Goal: Task Accomplishment & Management: Complete application form

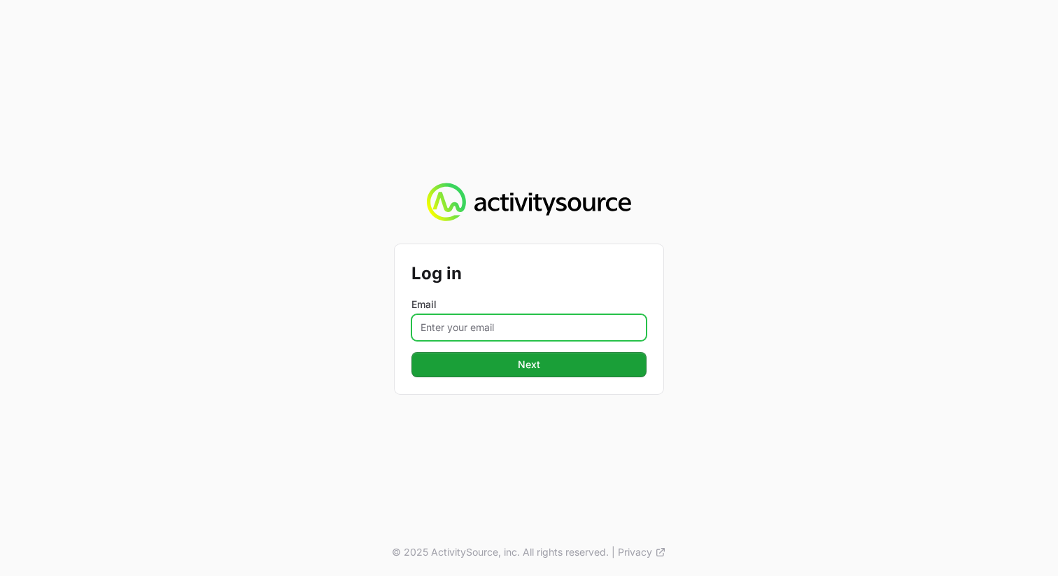
click at [583, 328] on input "Email" at bounding box center [528, 327] width 235 height 27
type input "[PERSON_NAME][EMAIL_ADDRESS][PERSON_NAME][DOMAIN_NAME]"
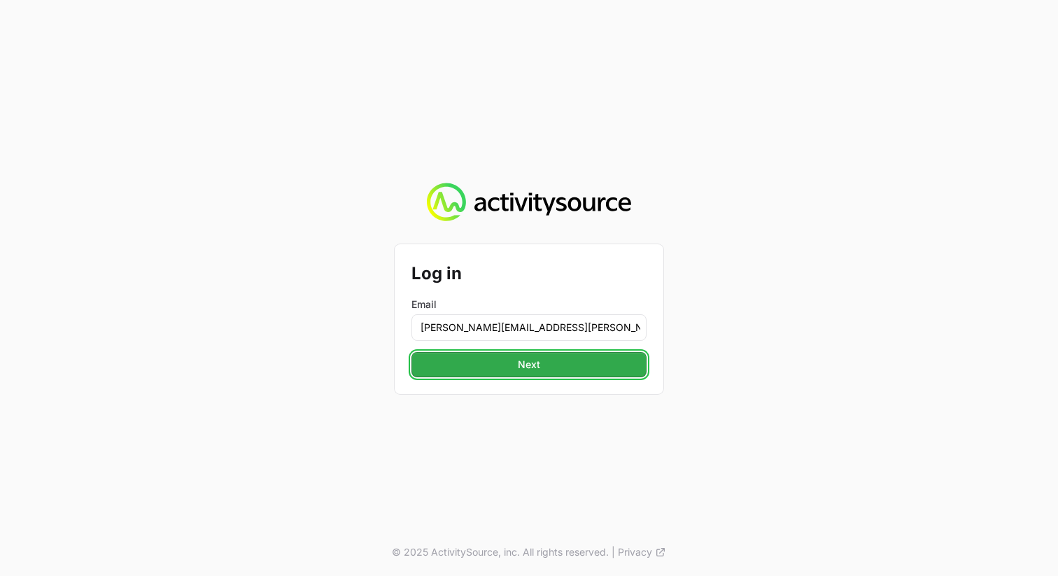
click at [586, 368] on span "Next" at bounding box center [529, 364] width 218 height 17
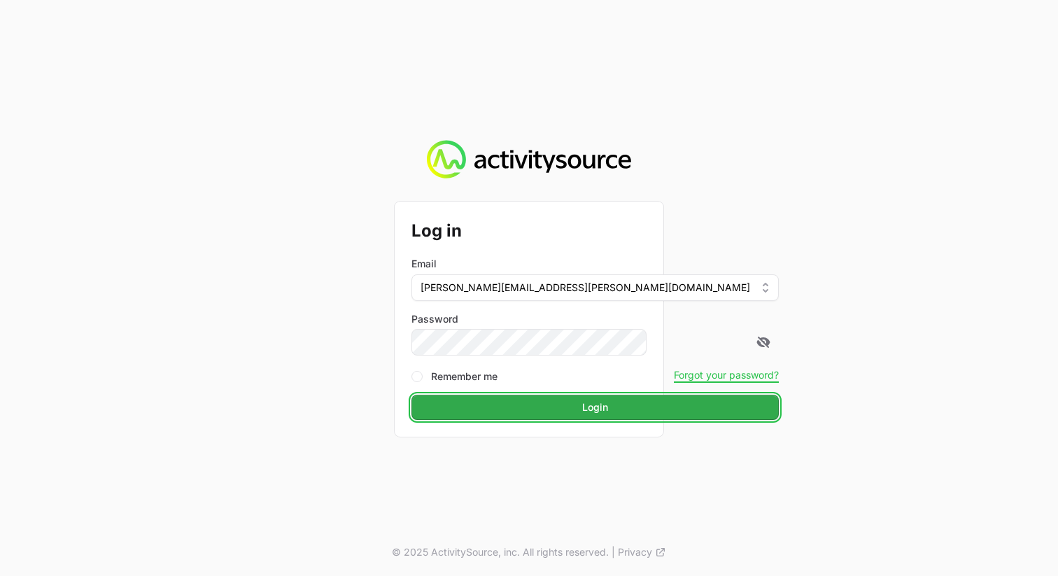
click at [535, 394] on button "Login Login" at bounding box center [594, 406] width 367 height 25
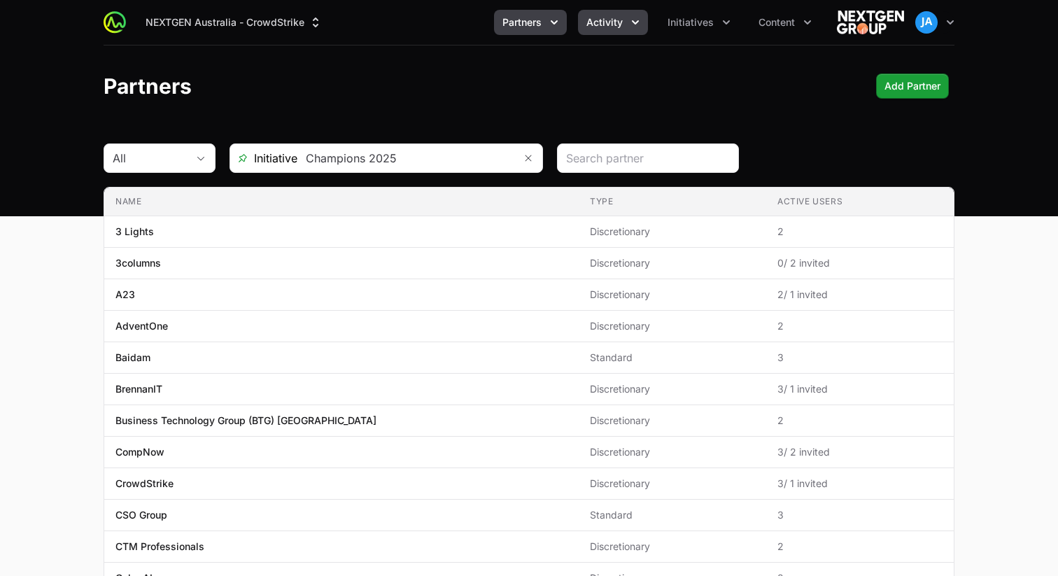
click at [634, 15] on icon "Activity menu" at bounding box center [635, 22] width 14 height 14
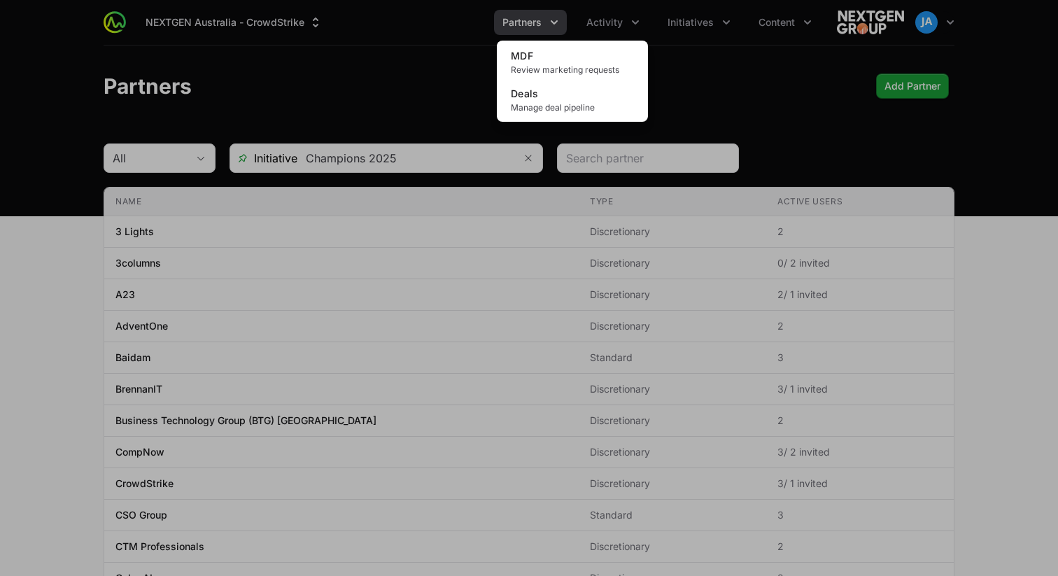
click at [425, 96] on div "Activity menu" at bounding box center [529, 288] width 1058 height 576
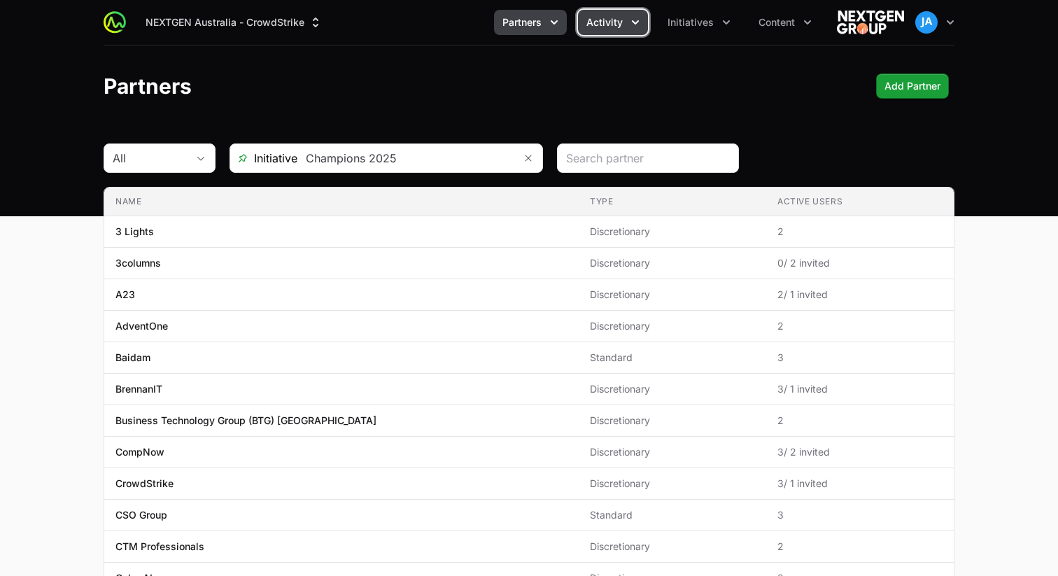
click at [618, 33] on button "Activity" at bounding box center [613, 22] width 70 height 25
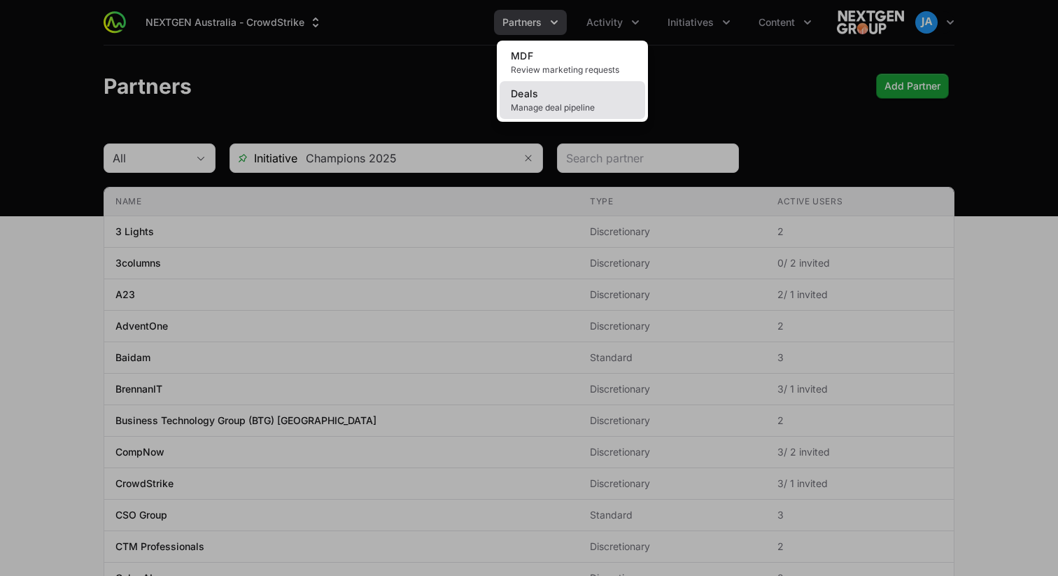
click at [584, 99] on link "Deals Manage deal pipeline" at bounding box center [571, 100] width 145 height 38
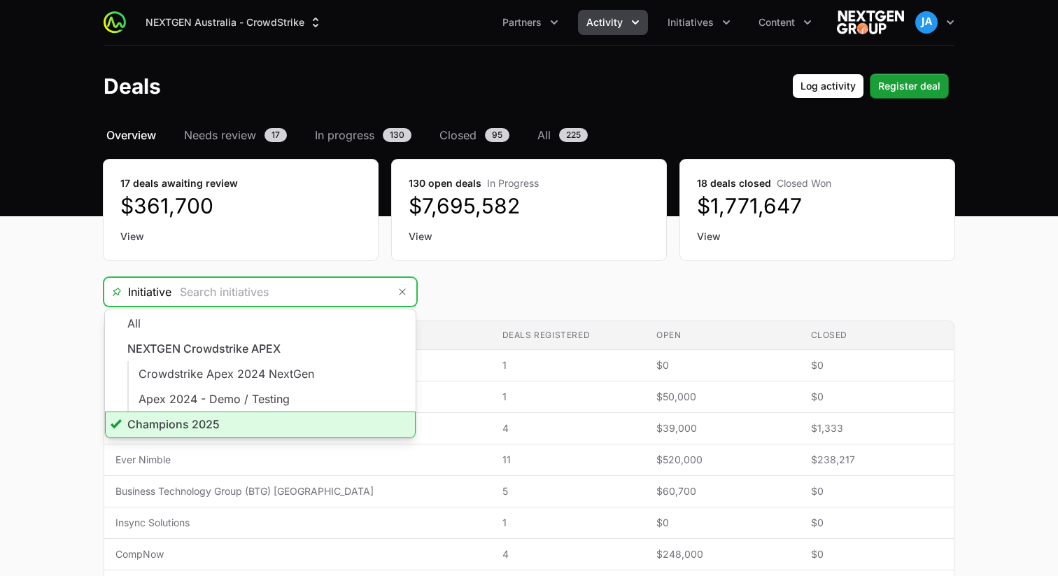
click at [290, 291] on input "Deals Filters" at bounding box center [279, 292] width 217 height 28
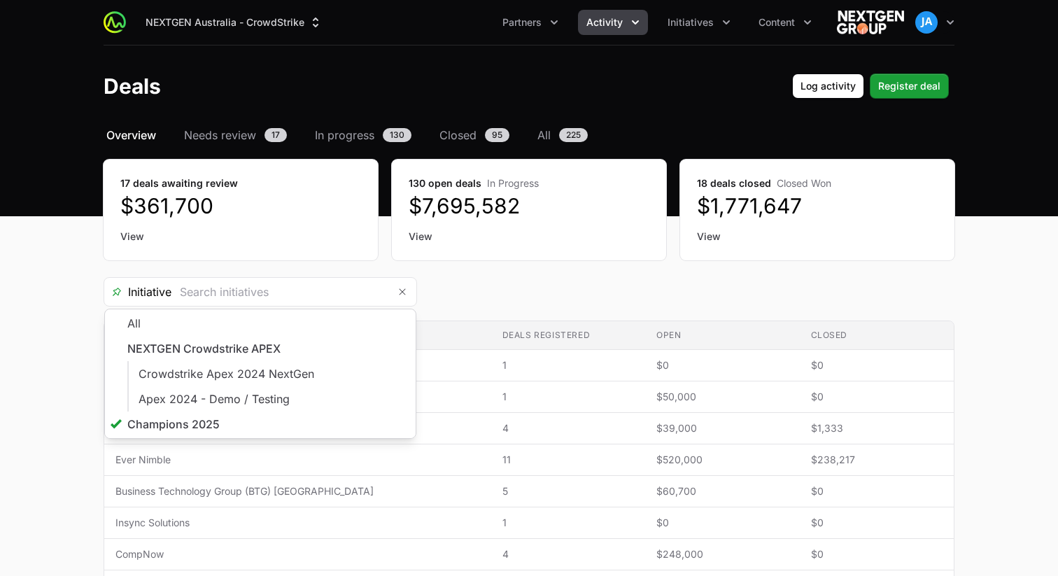
type input "Champions 2025"
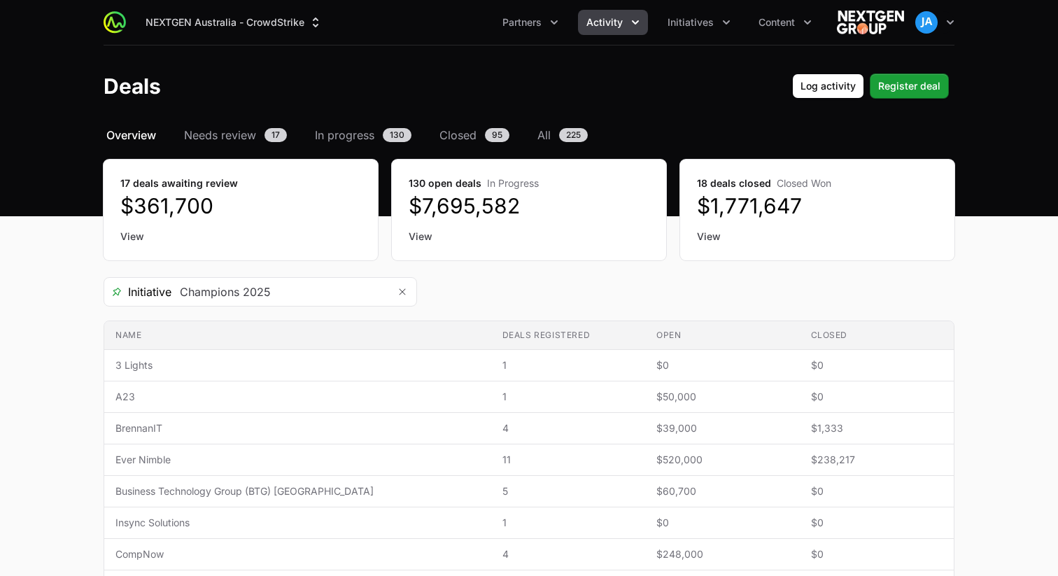
click at [561, 24] on icon "Partners menu" at bounding box center [554, 22] width 14 height 14
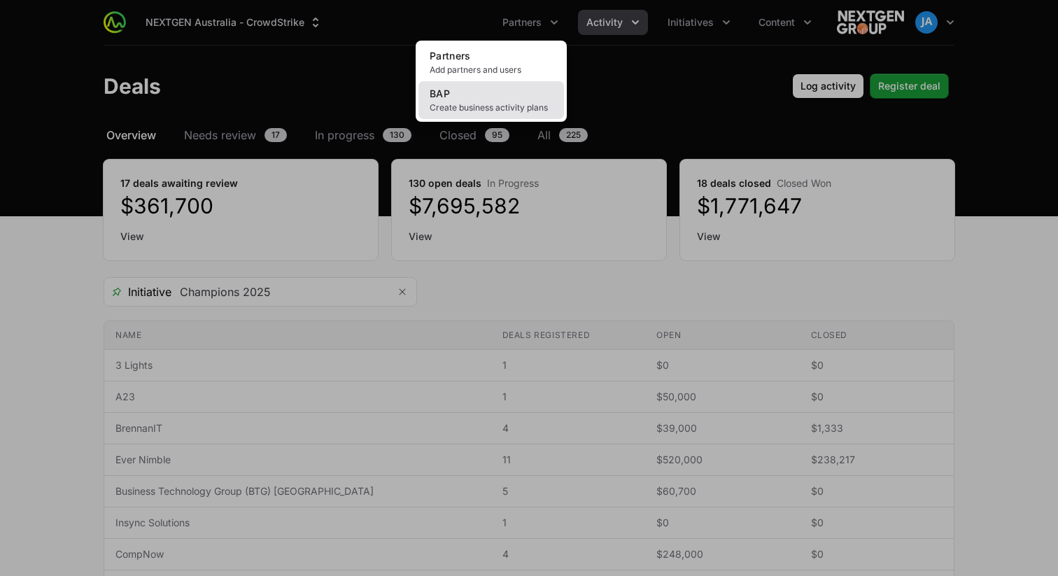
click at [510, 87] on link "BAP Create business activity plans" at bounding box center [490, 100] width 145 height 38
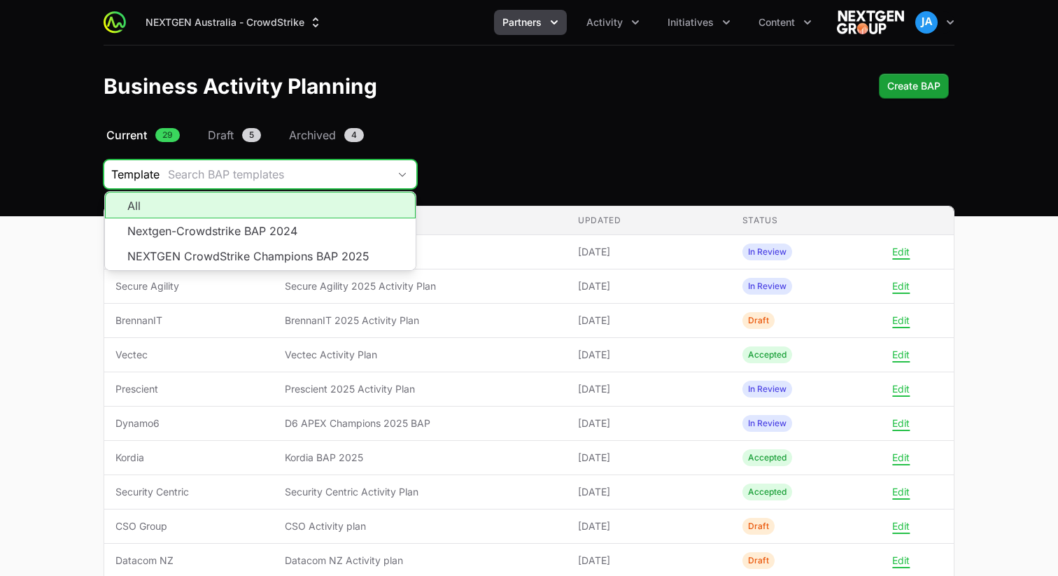
click at [326, 170] on div "Search BAP templates" at bounding box center [278, 174] width 220 height 17
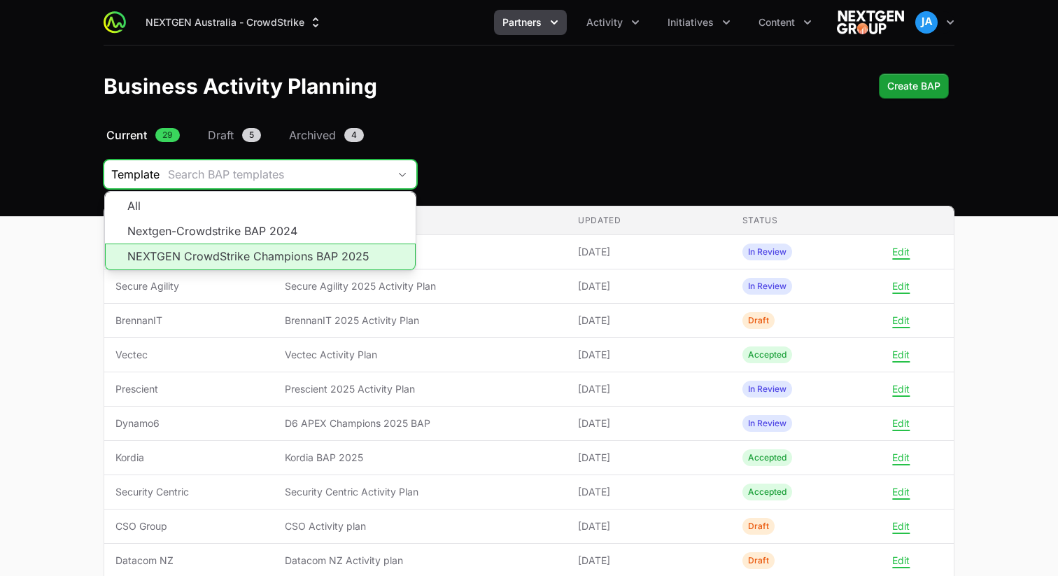
click at [308, 255] on li "NEXTGEN CrowdStrike Champions BAP 2025" at bounding box center [260, 256] width 311 height 27
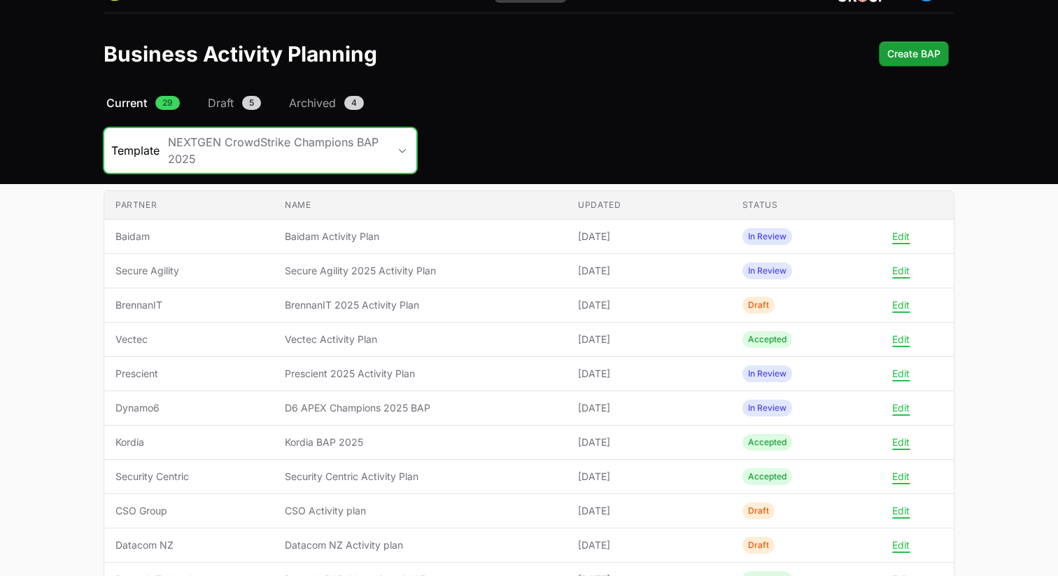
scroll to position [30, 0]
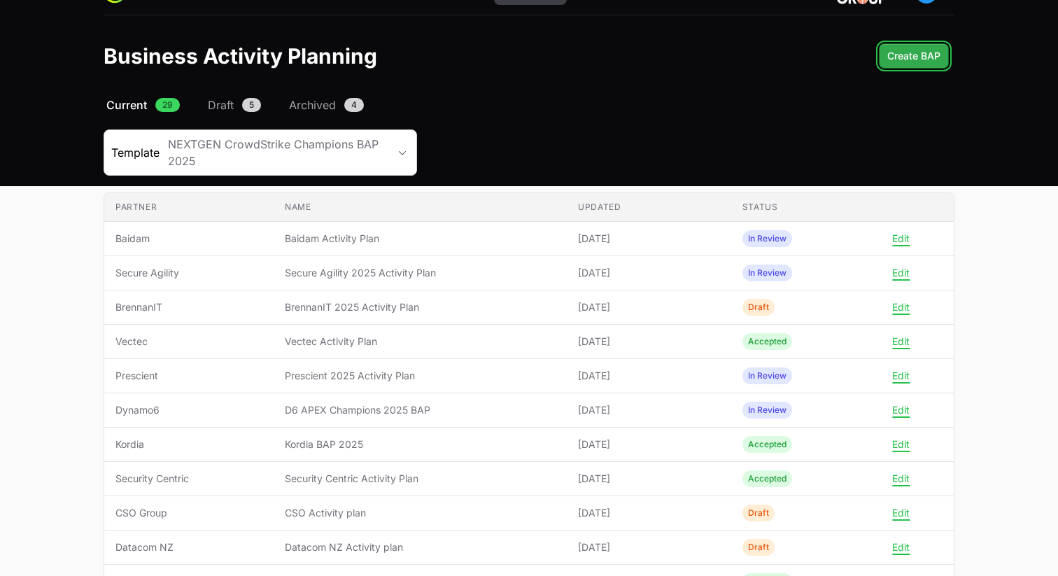
click at [920, 63] on span "Create BAP" at bounding box center [913, 56] width 53 height 17
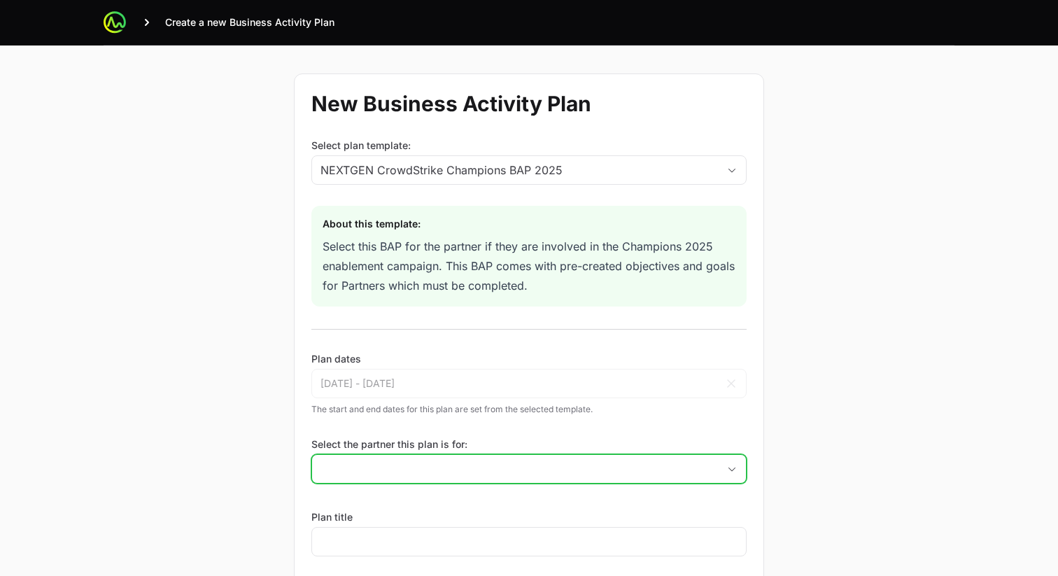
click at [725, 461] on div "Open" at bounding box center [732, 469] width 28 height 28
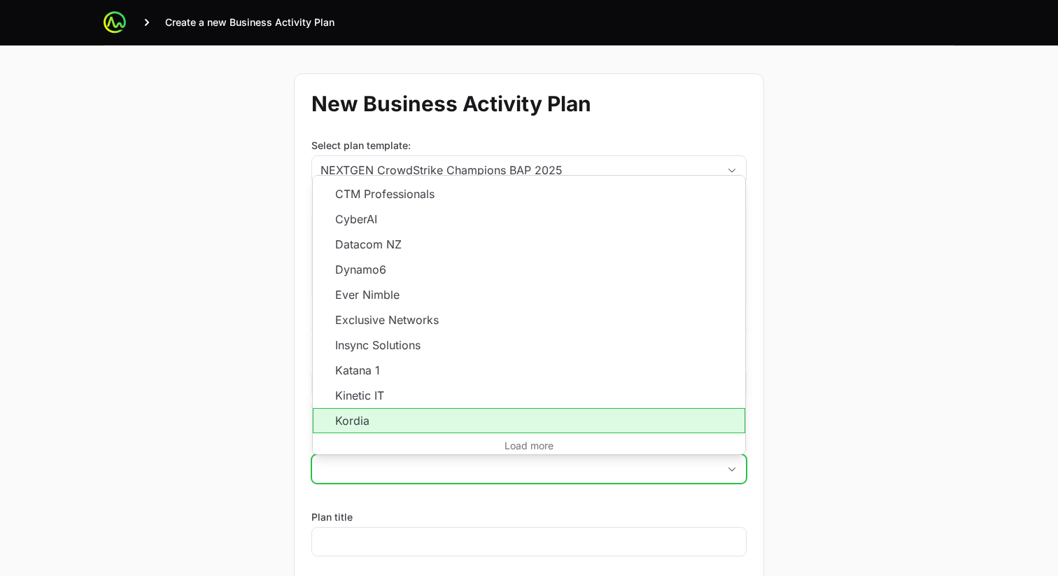
scroll to position [249, 0]
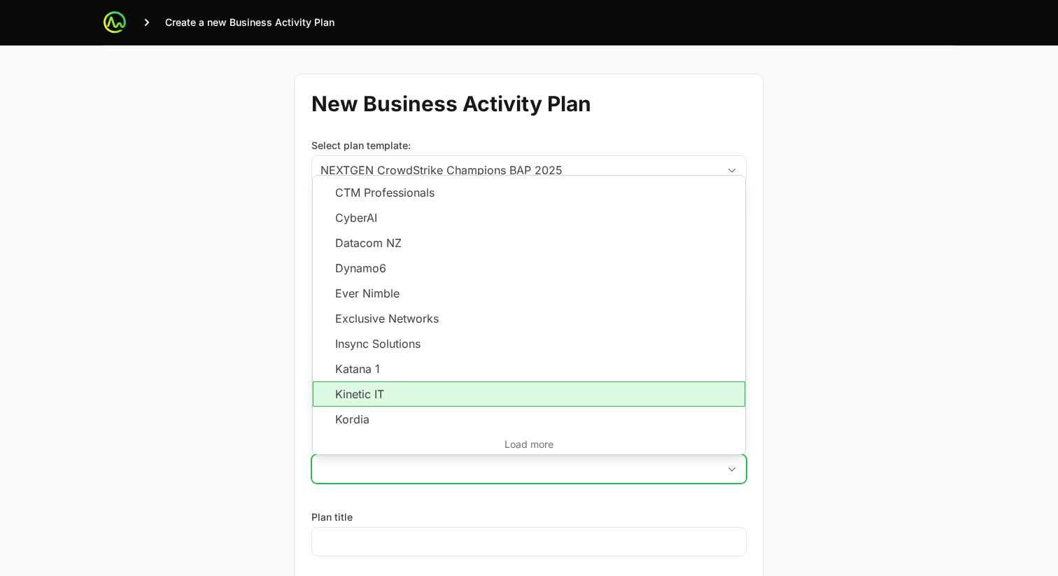
click at [436, 401] on li "Kinetic IT" at bounding box center [529, 393] width 432 height 25
type input "Kinetic IT"
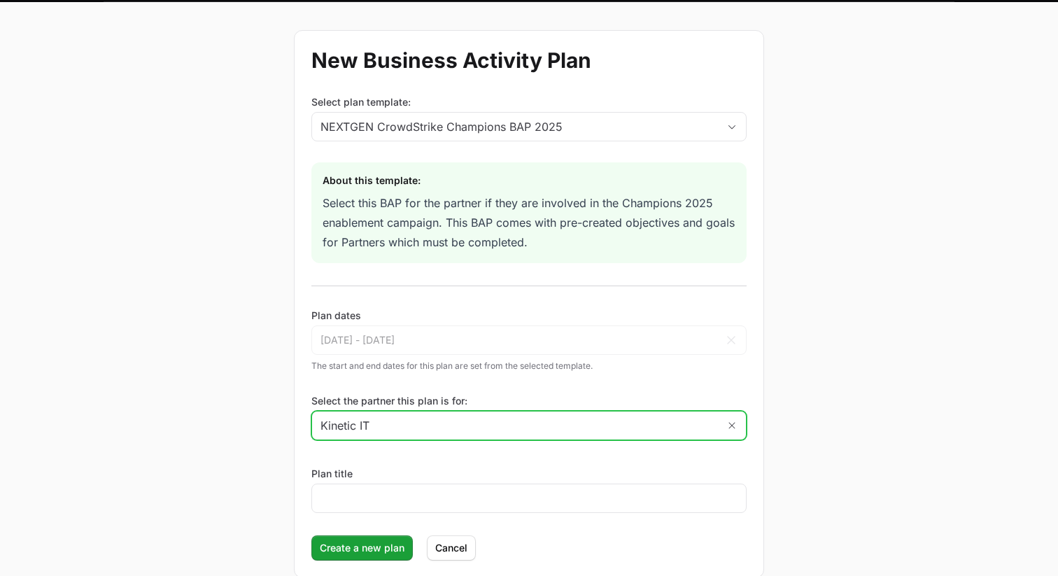
scroll to position [121, 0]
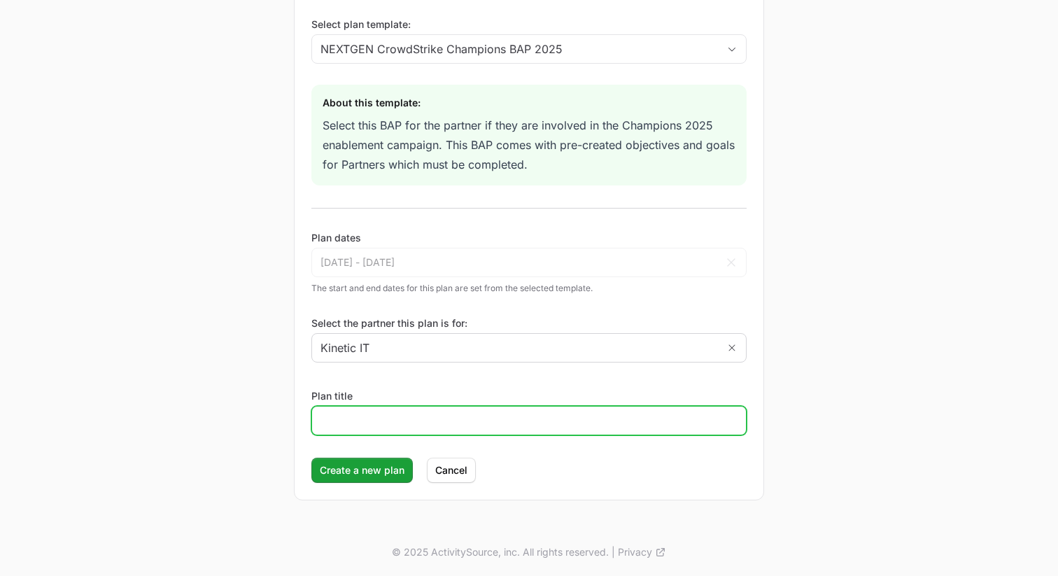
click at [360, 415] on input "Plan title" at bounding box center [528, 420] width 417 height 17
click at [422, 422] on input "Kinetic IT" at bounding box center [528, 420] width 417 height 17
type input "Kinetic IT Activity Plan"
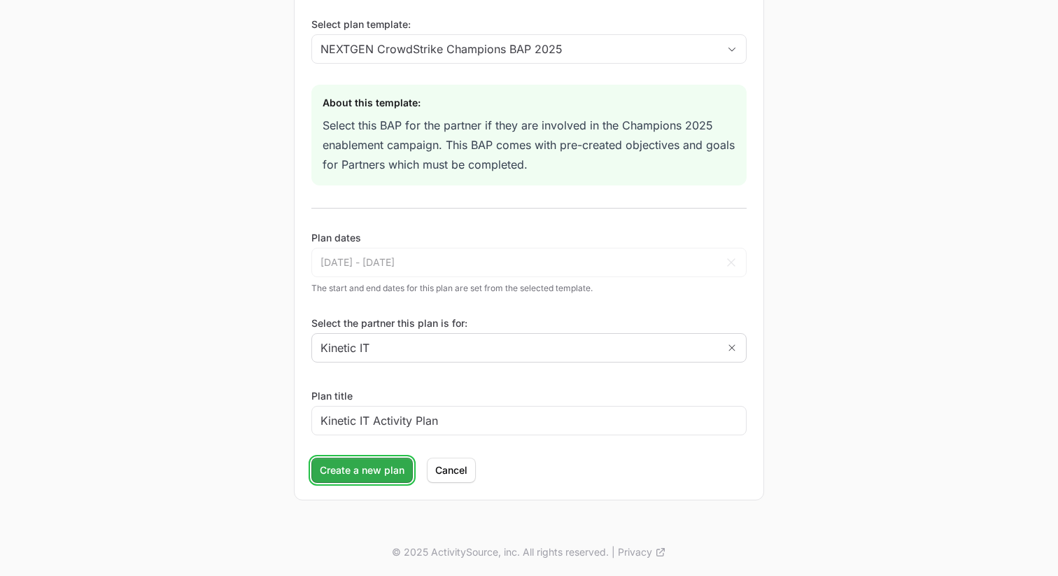
click at [369, 477] on span "Create a new plan" at bounding box center [362, 470] width 85 height 17
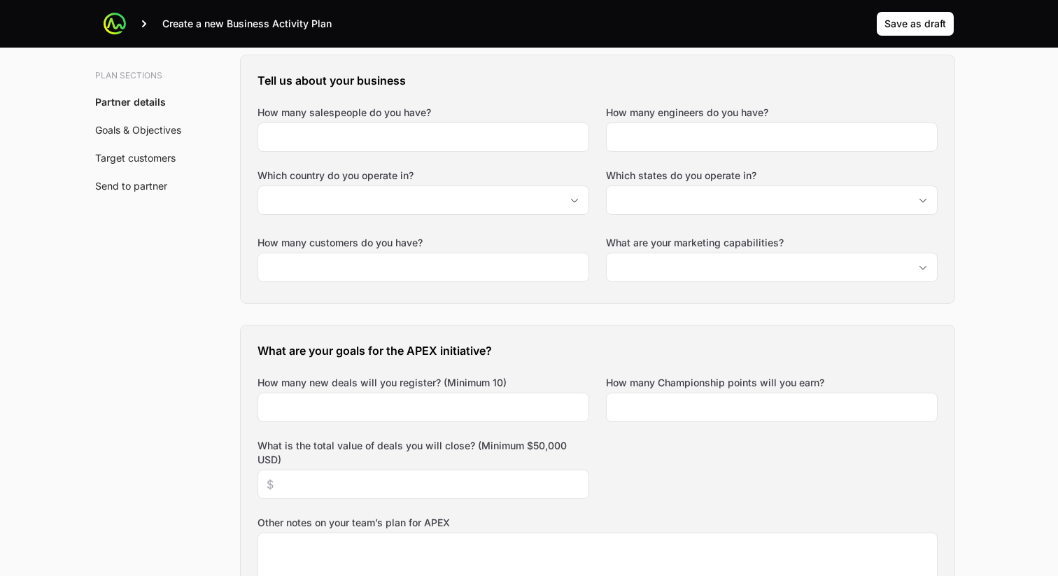
scroll to position [357, 0]
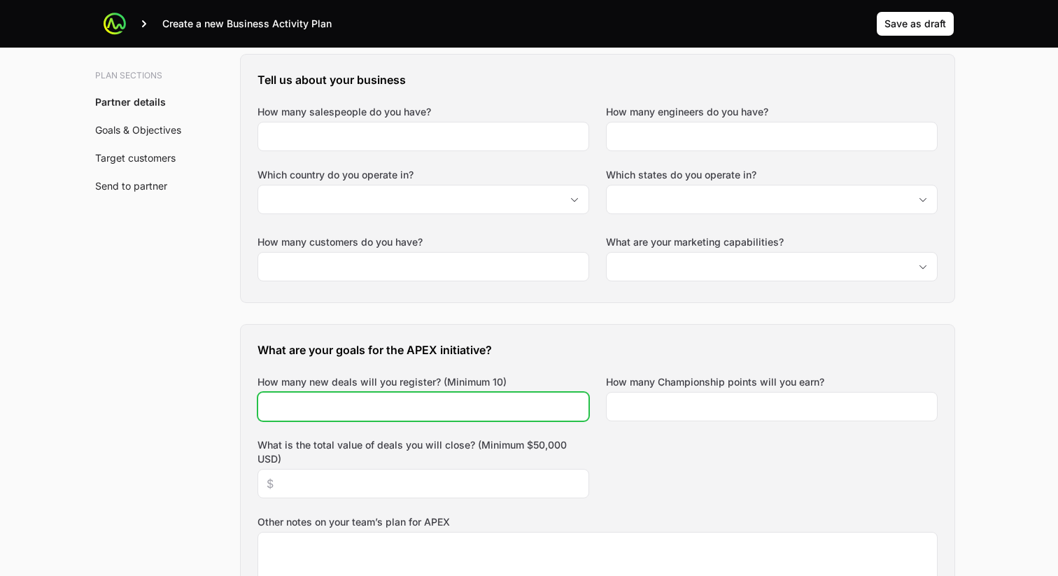
click at [318, 404] on input "How many new deals will you register? (Minimum 10)" at bounding box center [422, 406] width 313 height 17
type input "10"
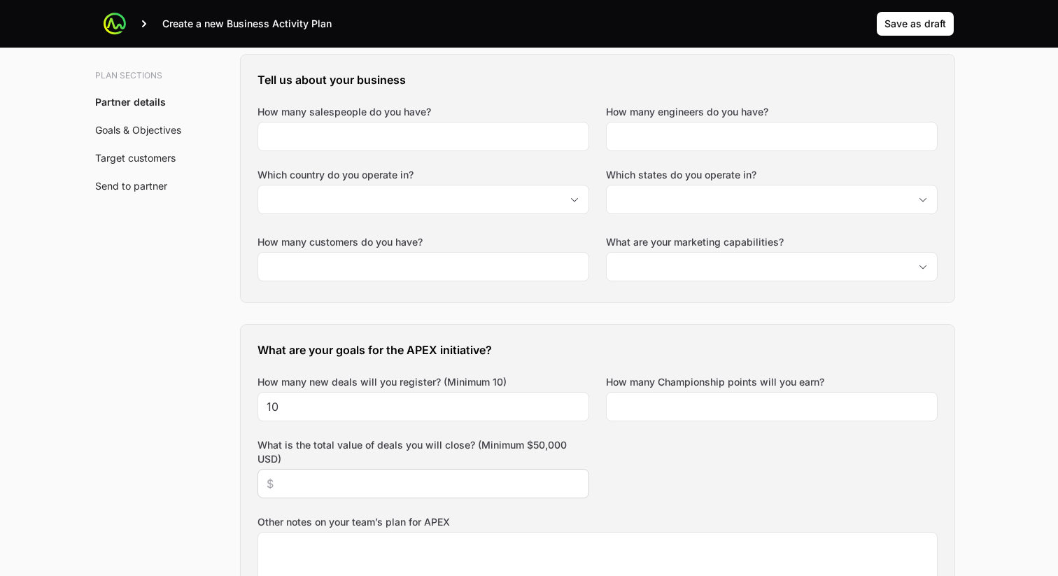
click at [355, 492] on div at bounding box center [423, 483] width 332 height 29
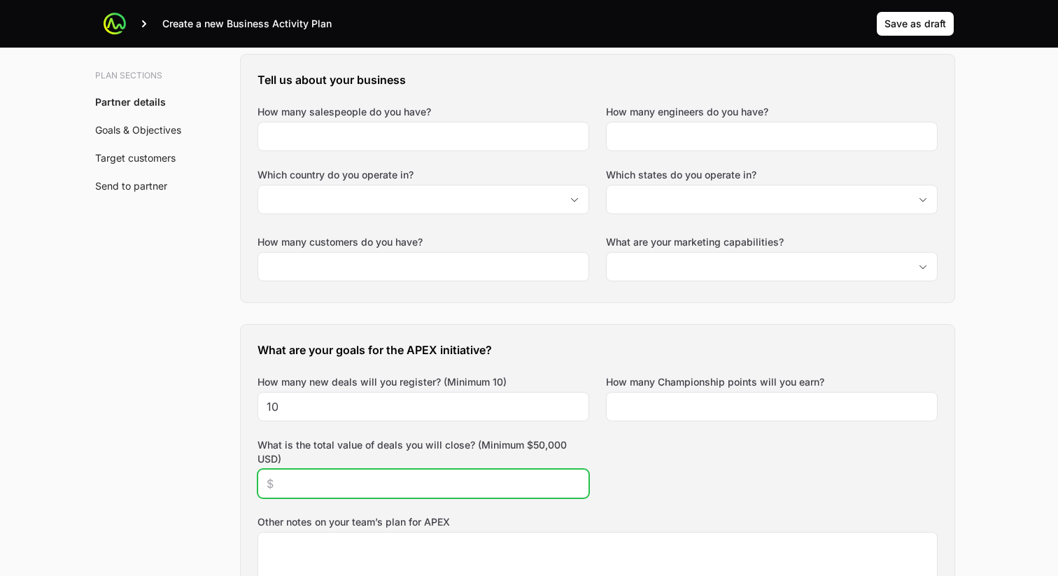
click at [330, 481] on input "What is the total value of deals you will close? (Minimum $50,000 USD)" at bounding box center [422, 483] width 313 height 17
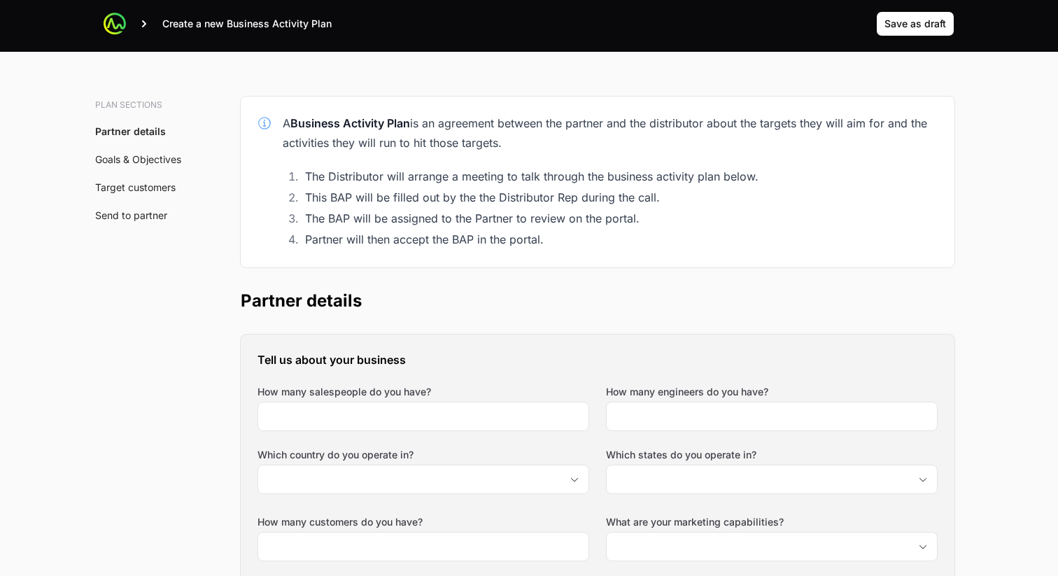
scroll to position [69, 0]
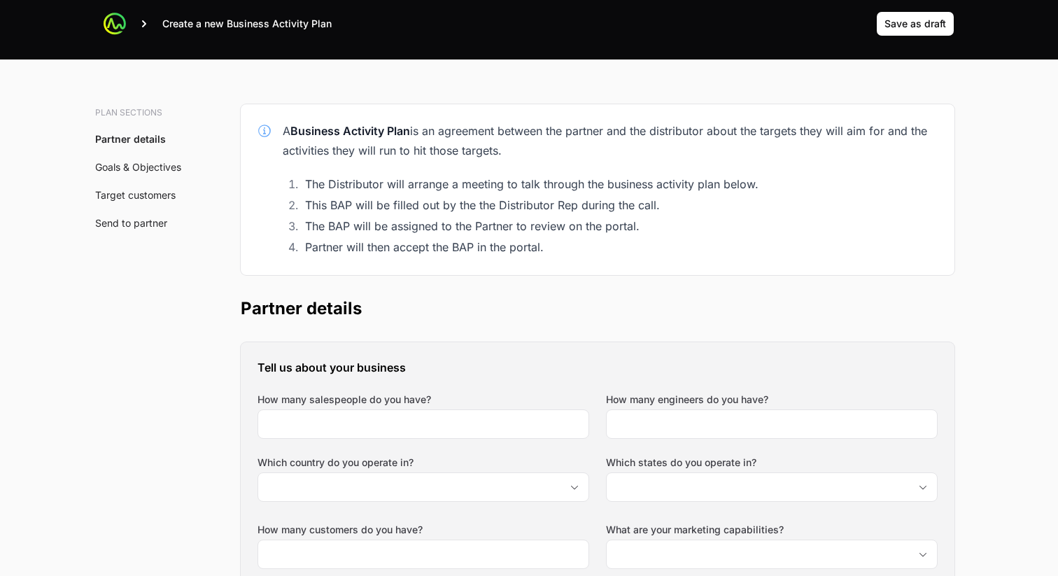
type input "$50,000"
